Goal: Task Accomplishment & Management: Use online tool/utility

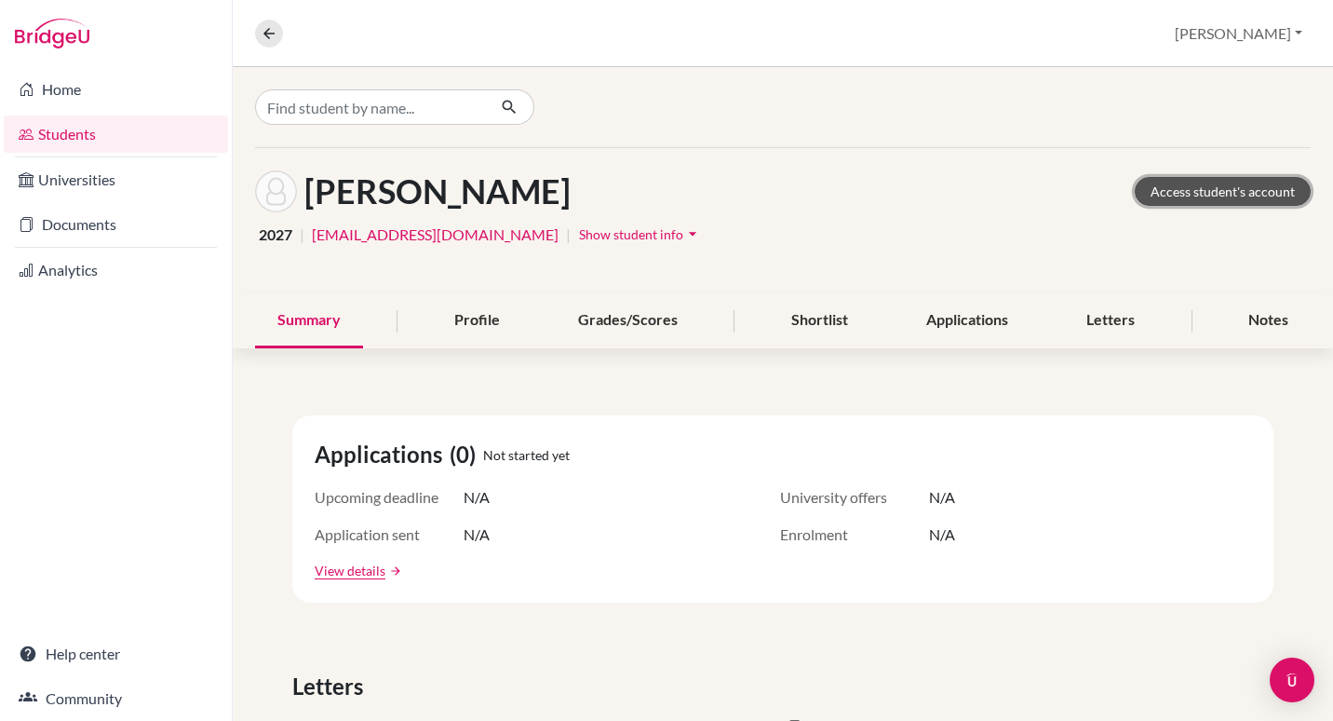
click at [1176, 183] on link "Access student's account" at bounding box center [1223, 191] width 176 height 29
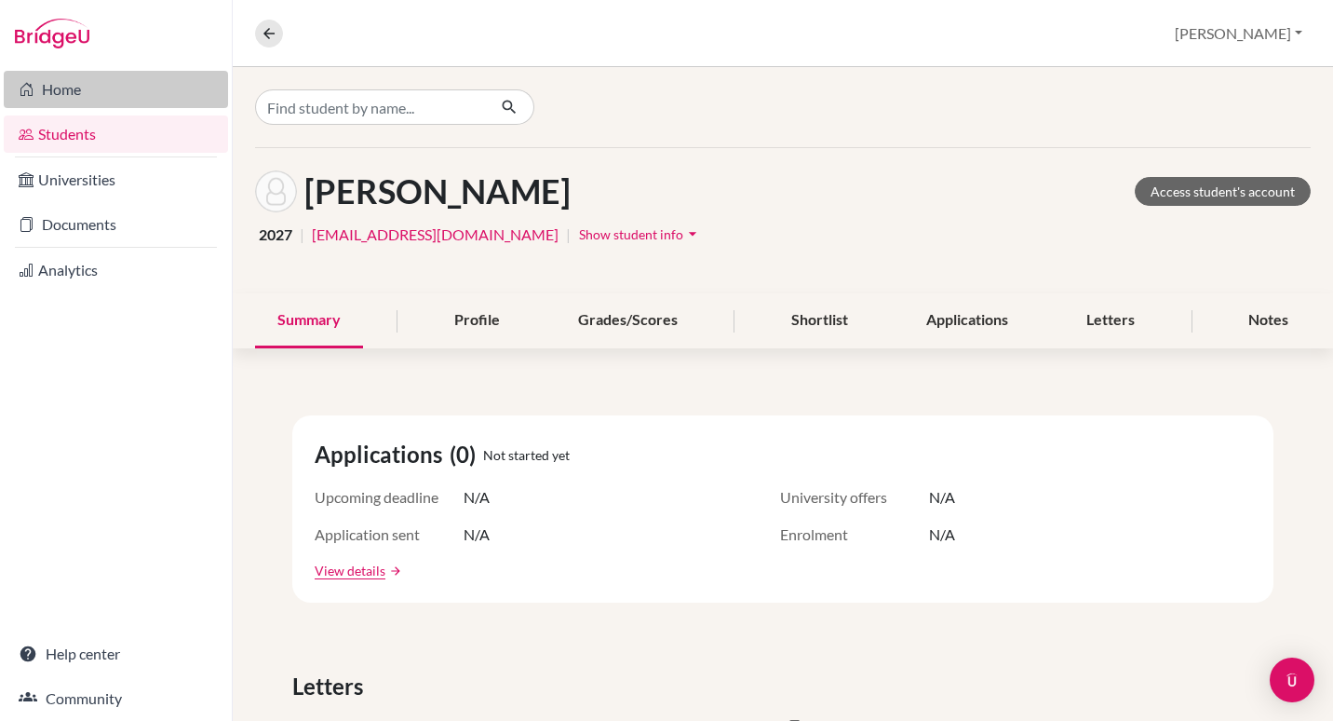
click at [71, 99] on link "Home" at bounding box center [116, 89] width 224 height 37
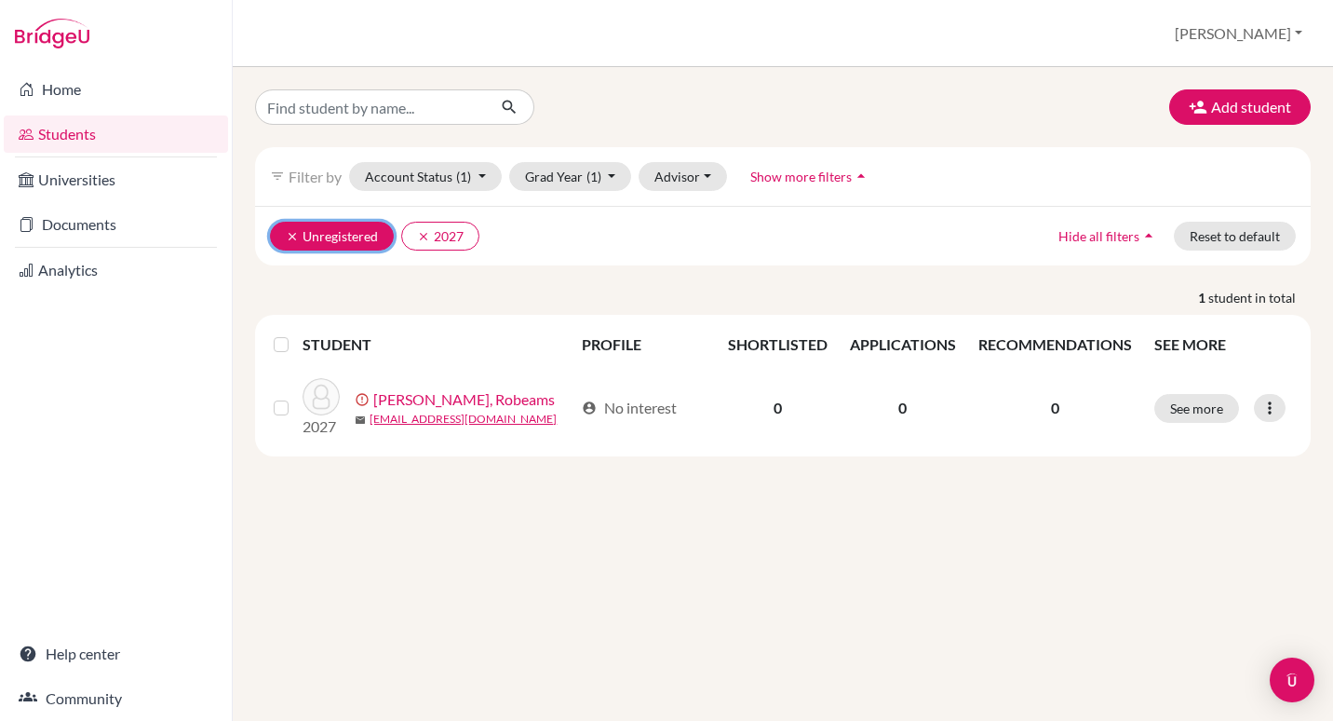
click at [290, 235] on icon "clear" at bounding box center [292, 236] width 13 height 13
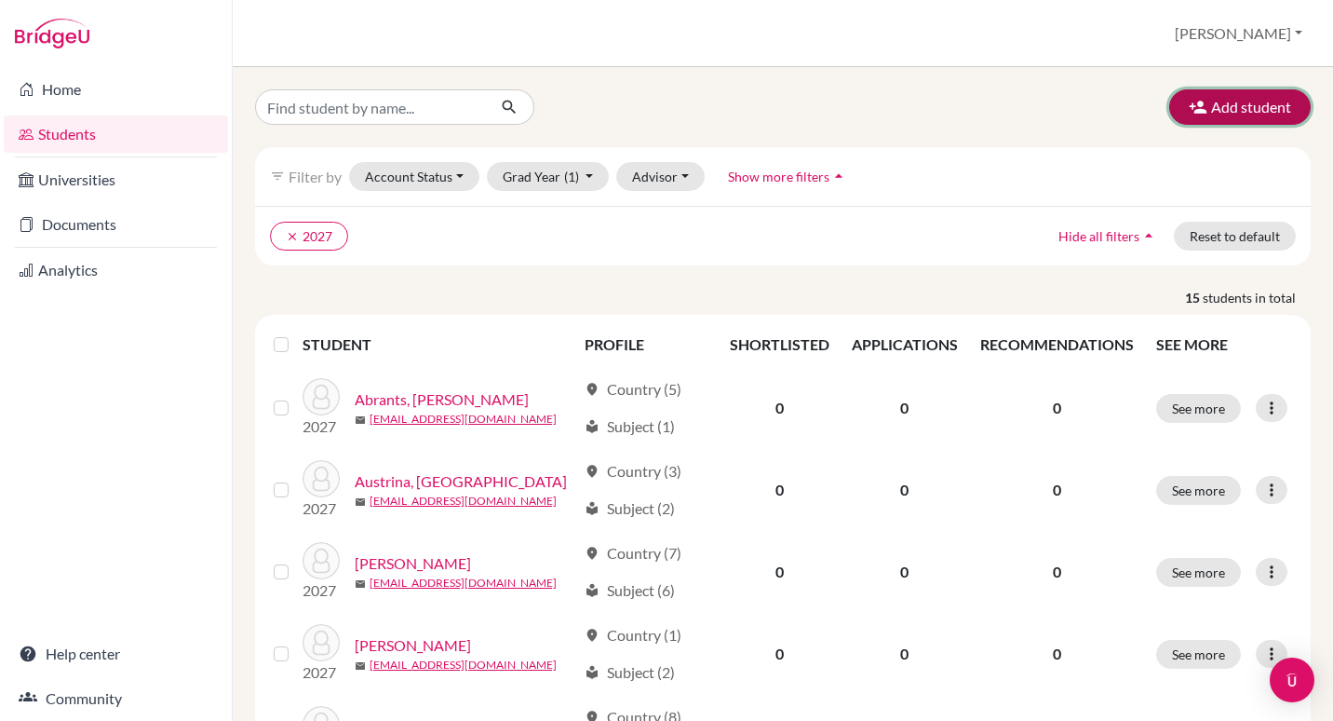
click at [1262, 110] on button "Add student" at bounding box center [1240, 106] width 142 height 35
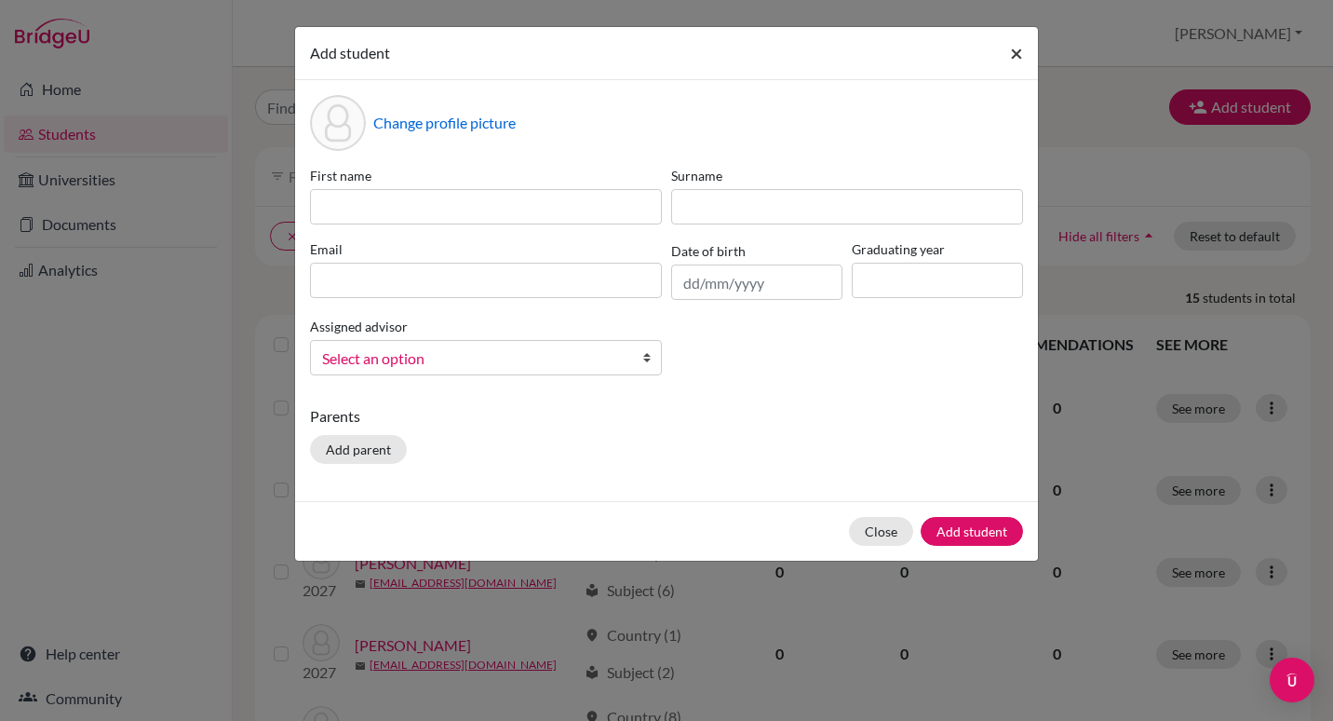
click at [1017, 54] on span "×" at bounding box center [1016, 52] width 13 height 27
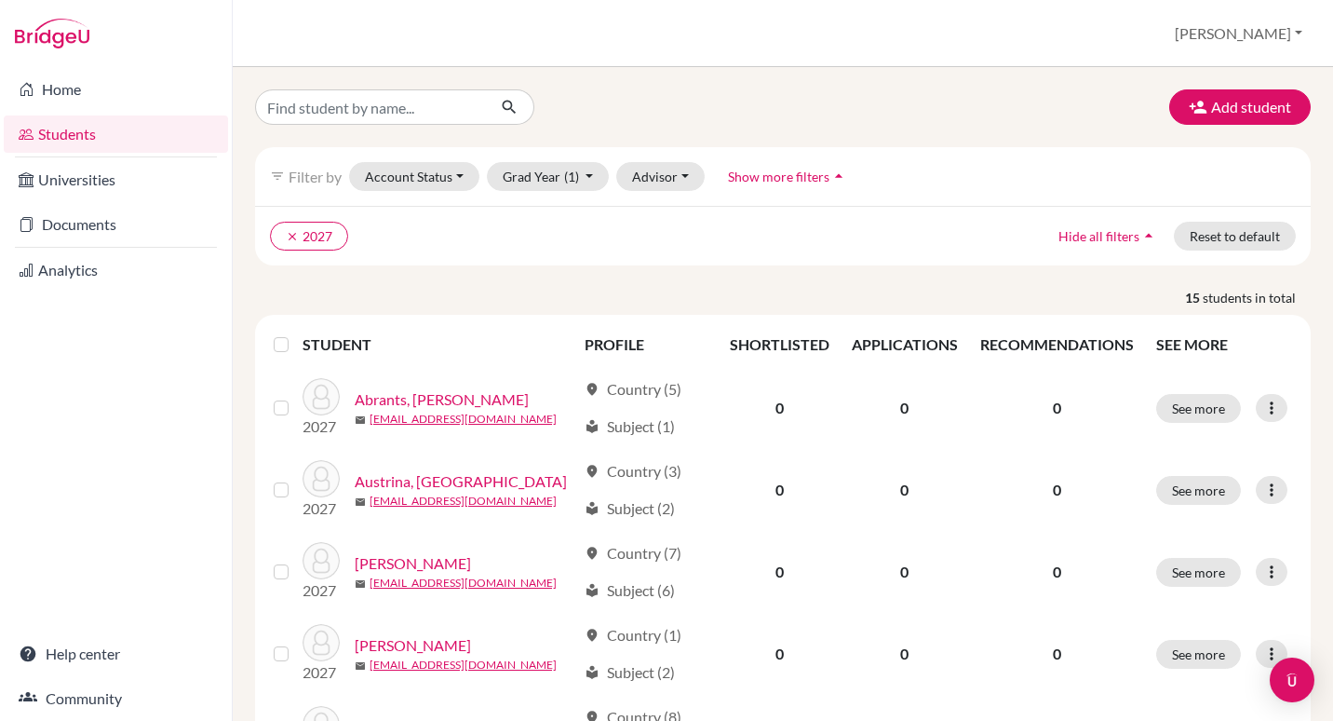
click at [141, 497] on div "Home Students Universities Documents Analytics Help center Community" at bounding box center [116, 394] width 232 height 654
click at [68, 83] on link "Home" at bounding box center [116, 89] width 224 height 37
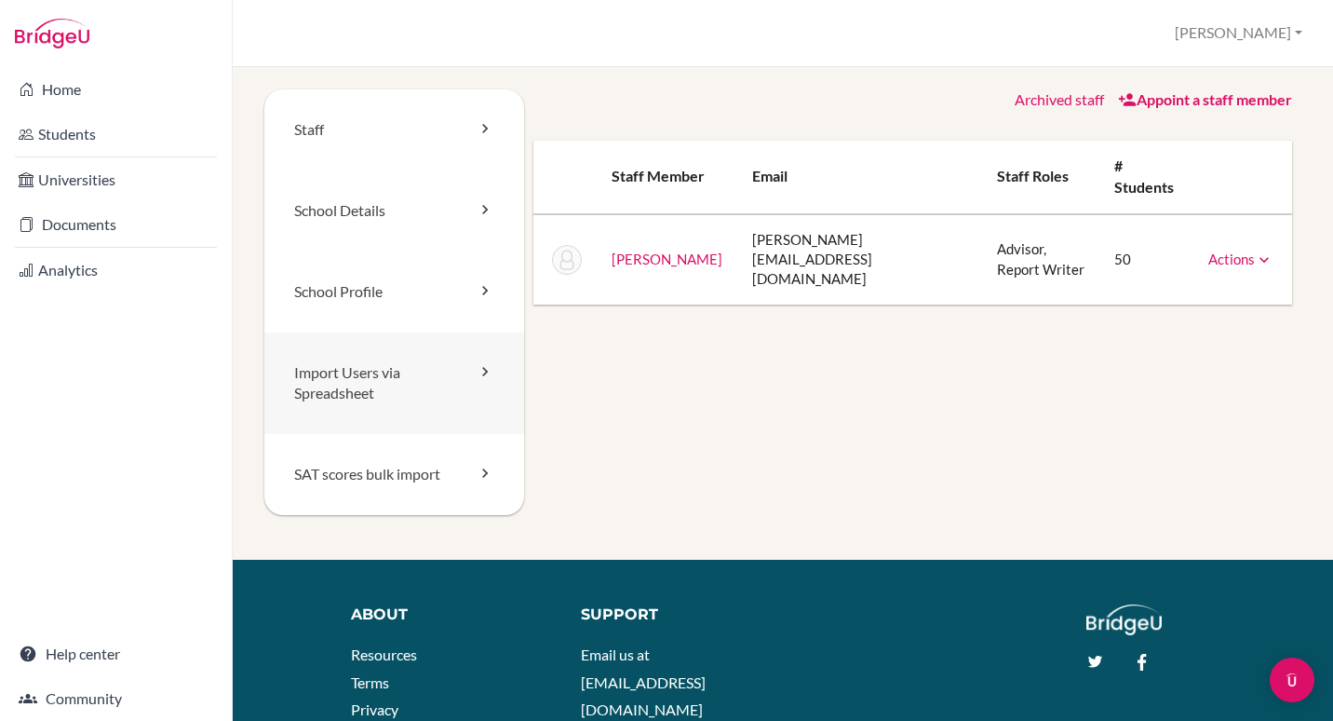
click at [411, 379] on link "Import Users via Spreadsheet" at bounding box center [394, 383] width 260 height 102
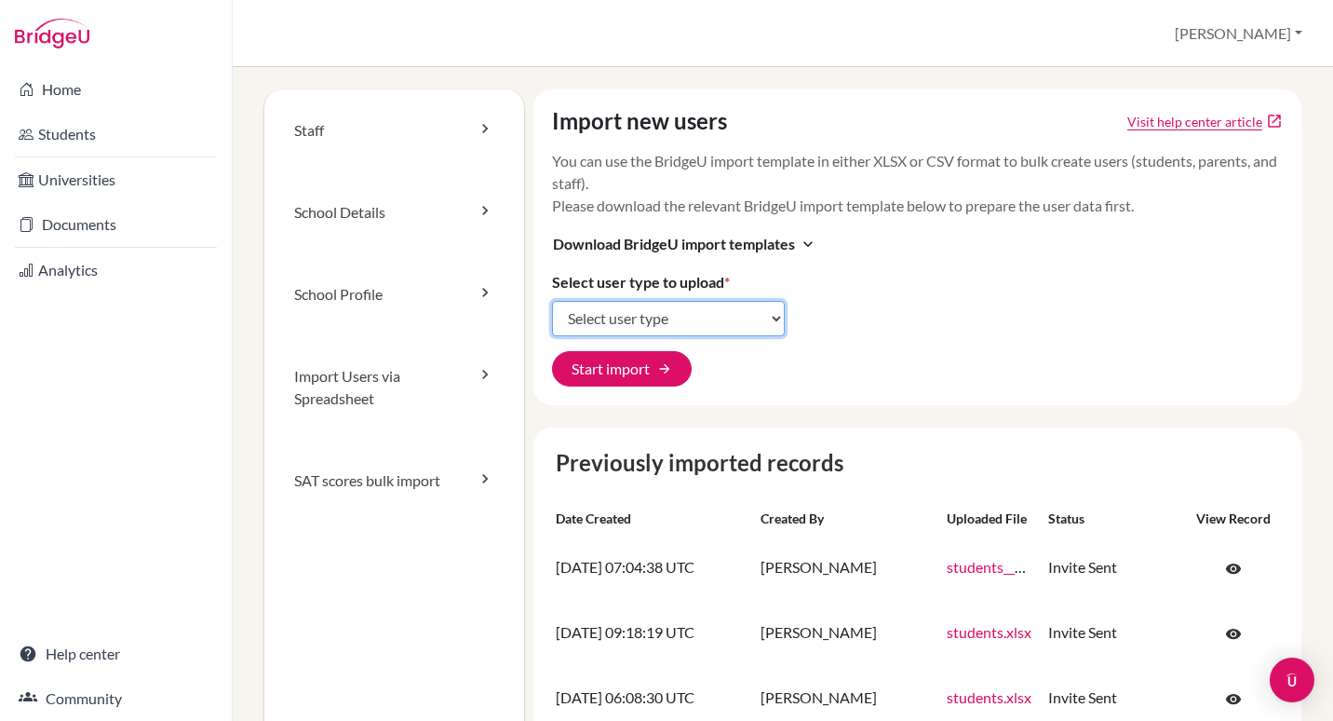
click at [649, 320] on select "Select user type Students Students and parents Parents Advisors Report writers" at bounding box center [668, 318] width 233 height 35
select select "students"
click at [552, 301] on select "Select user type Students Students and parents Parents Advisors Report writers" at bounding box center [668, 318] width 233 height 35
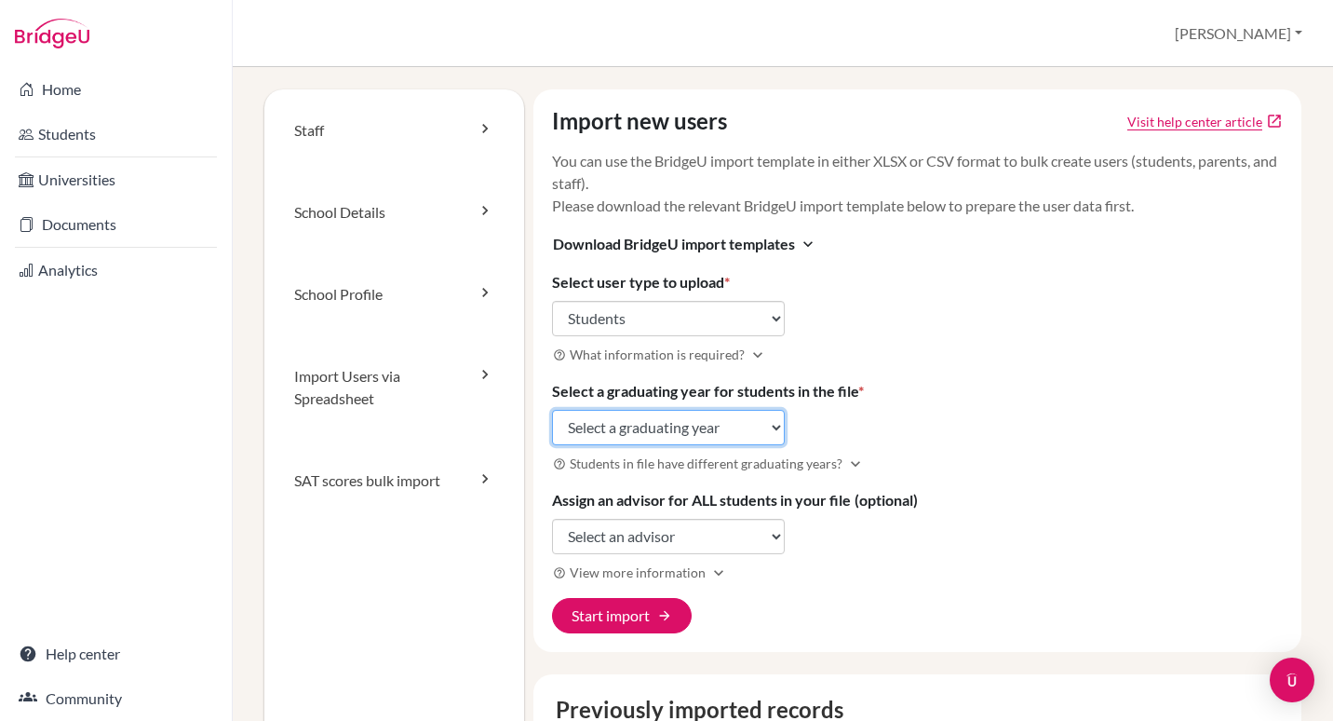
click at [718, 425] on select "Select a graduating year [DATE] 2025 2026 2027 2028 2029" at bounding box center [668, 427] width 233 height 35
select select "2027"
click at [552, 410] on select "Select a graduating year [DATE] 2025 2026 2027 2028 2029" at bounding box center [668, 427] width 233 height 35
click at [1038, 412] on div "Import new users Visit help center article open_in_new You can use the BridgeU …" at bounding box center [917, 370] width 769 height 562
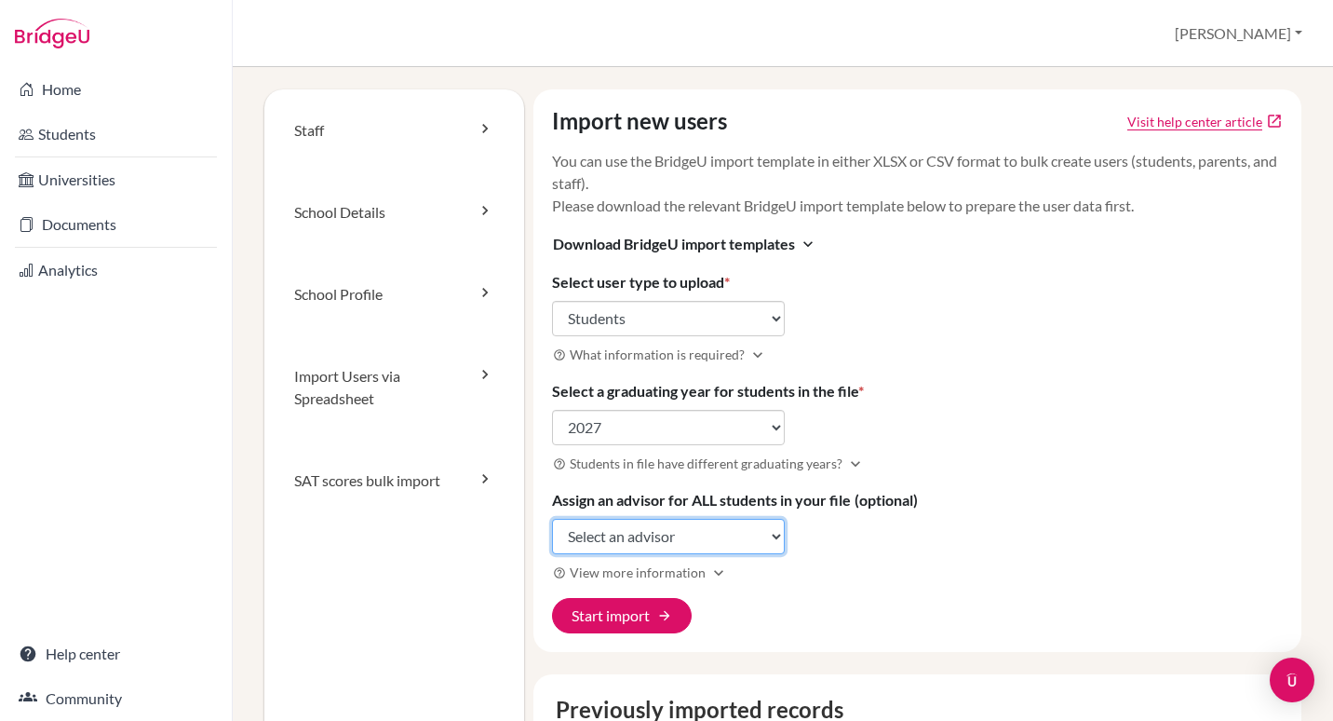
click at [745, 533] on select "Select an advisor [PERSON_NAME]" at bounding box center [668, 536] width 233 height 35
select select "454024"
click at [552, 519] on select "Select an advisor [PERSON_NAME]" at bounding box center [668, 536] width 233 height 35
click at [1264, 327] on div "Import new users Visit help center article open_in_new You can use the BridgeU …" at bounding box center [917, 370] width 769 height 562
drag, startPoint x: 1315, startPoint y: 286, endPoint x: 1306, endPoint y: 364, distance: 78.7
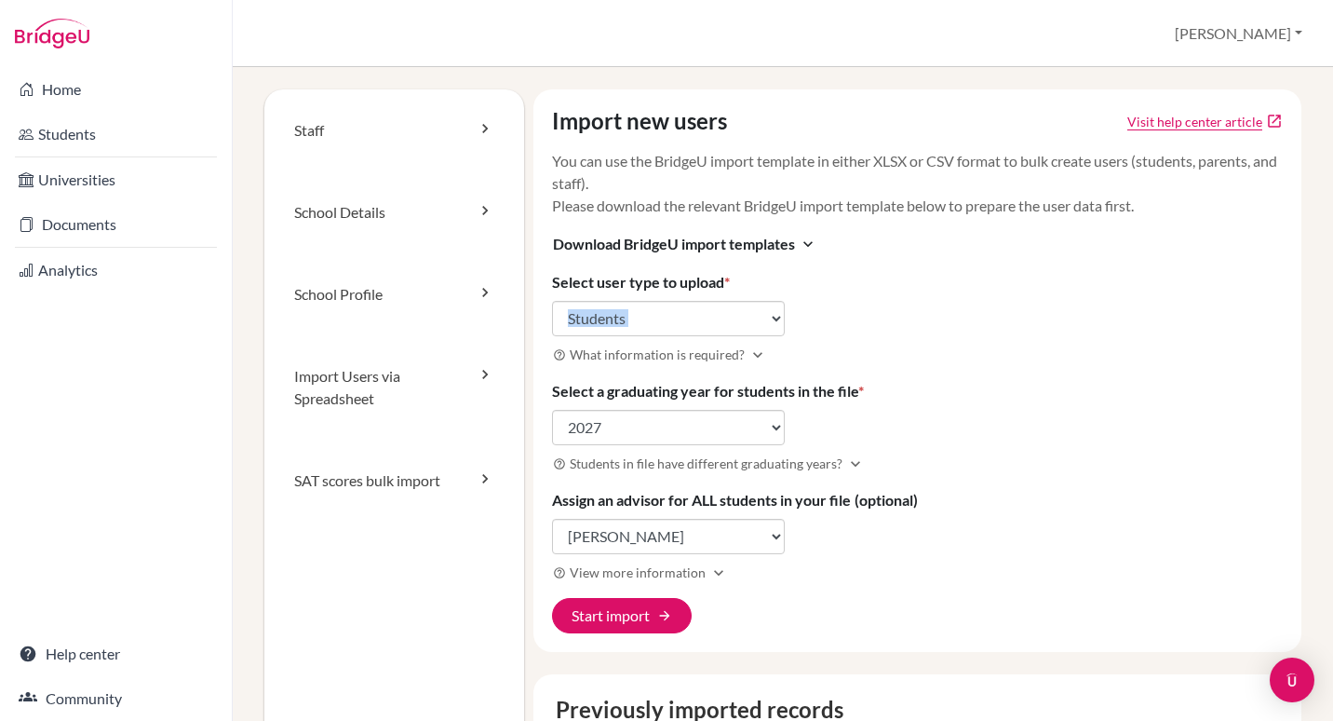
click at [1306, 364] on div "Staff School Details School Profile Import Users via Spreadsheet SAT scores bul…" at bounding box center [783, 394] width 1100 height 654
click at [1037, 502] on div "Import new users Visit help center article open_in_new You can use the BridgeU …" at bounding box center [917, 370] width 769 height 562
click at [699, 573] on button "help_outline View more information expand_more" at bounding box center [640, 571] width 177 height 21
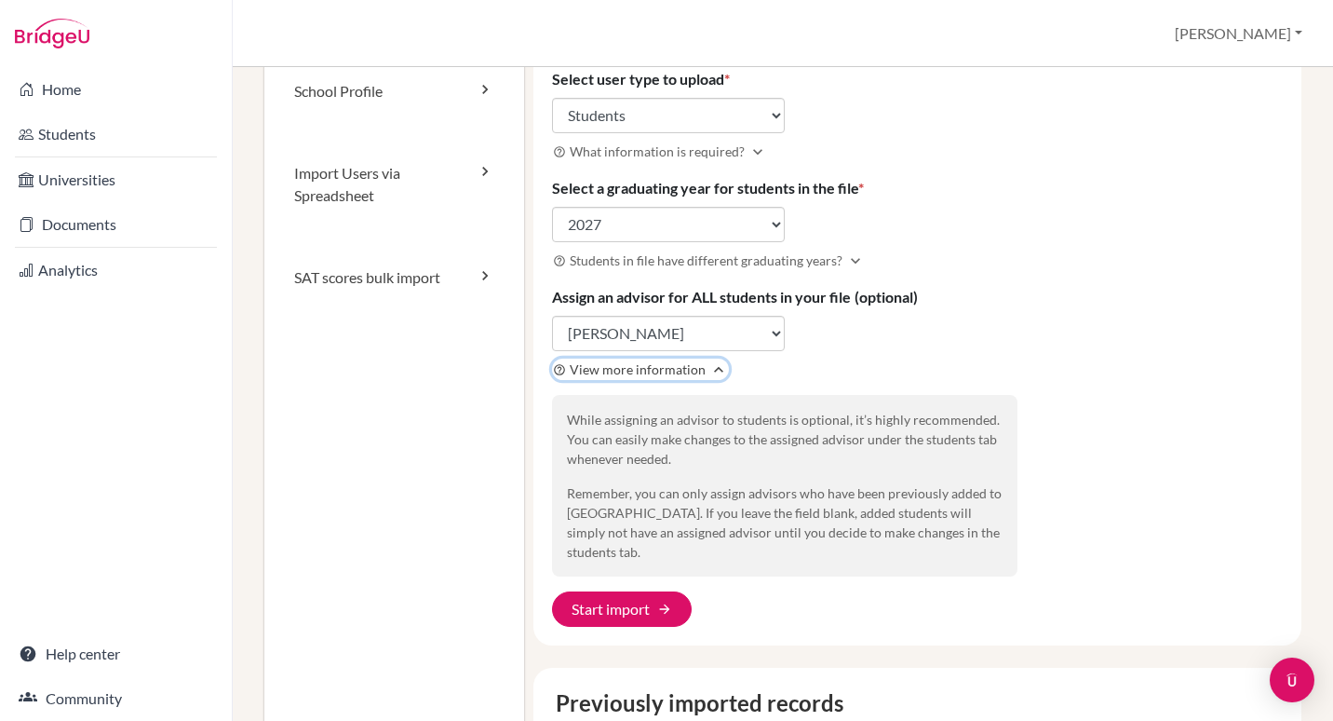
scroll to position [192, 0]
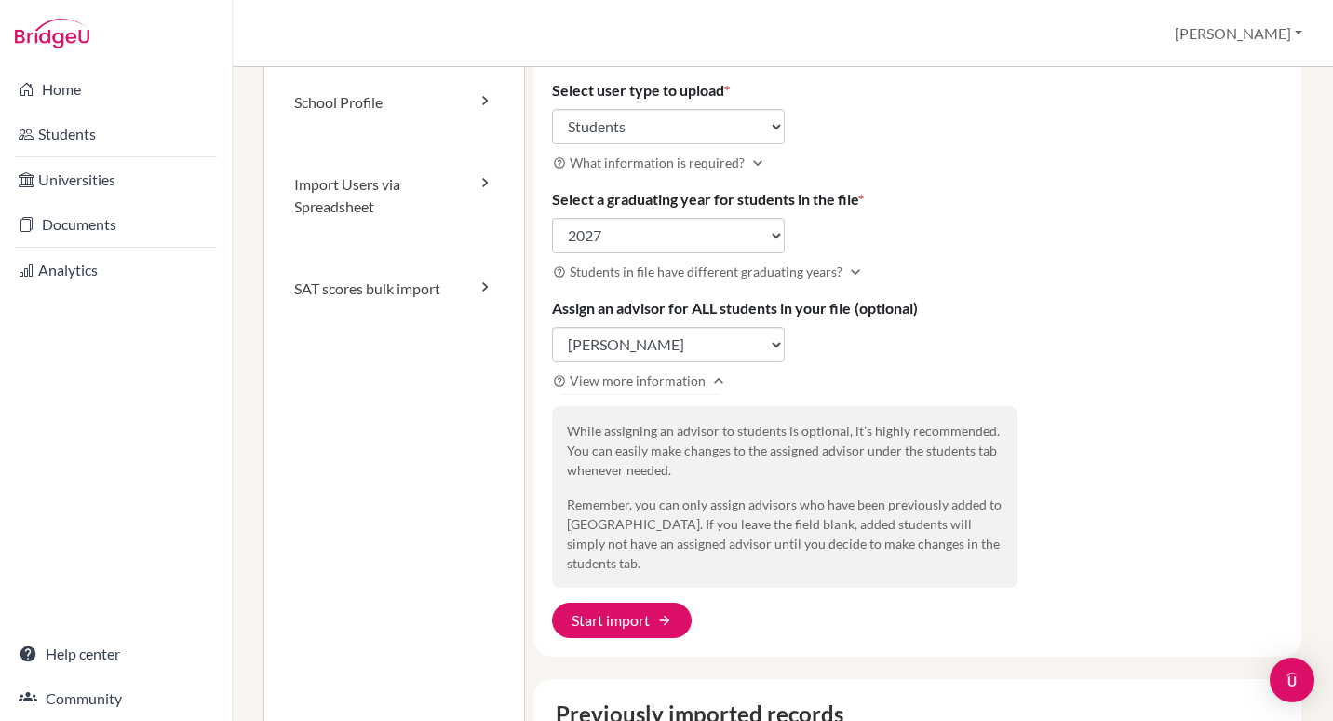
click at [1107, 306] on div "Import new users Visit help center article open_in_new You can use the BridgeU …" at bounding box center [917, 277] width 769 height 759
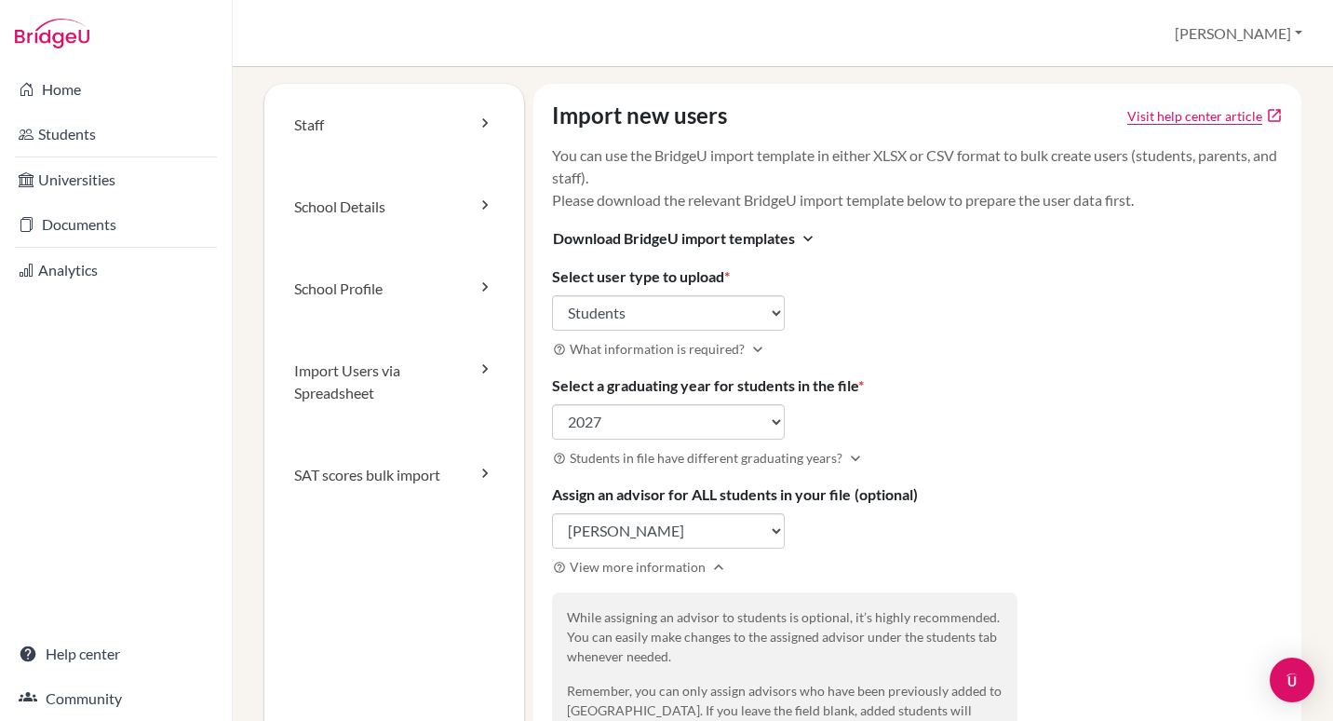
scroll to position [0, 0]
